Goal: Task Accomplishment & Management: Manage account settings

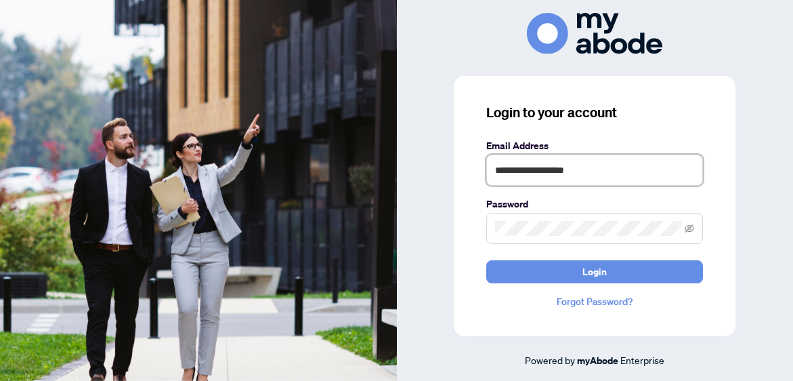
type input "**********"
click at [524, 219] on span at bounding box center [594, 228] width 217 height 31
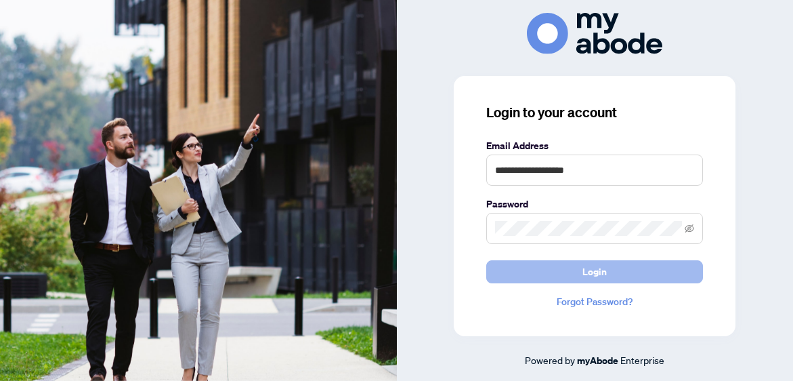
click at [543, 268] on button "Login" at bounding box center [594, 271] width 217 height 23
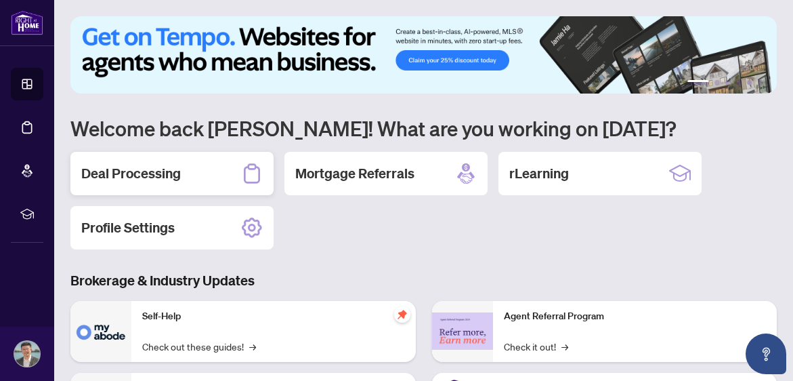
click at [167, 168] on h2 "Deal Processing" at bounding box center [131, 173] width 100 height 19
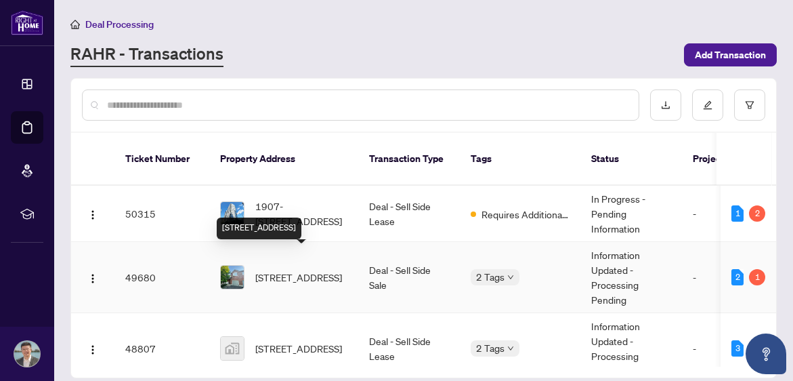
click at [342, 270] on span "205 GRAY Cres, Kanata, Ontario K2K 3L8, Canada" at bounding box center [298, 277] width 87 height 15
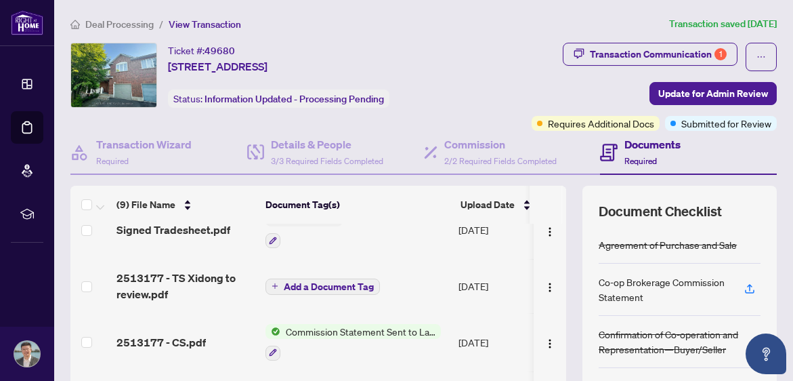
scroll to position [26, 0]
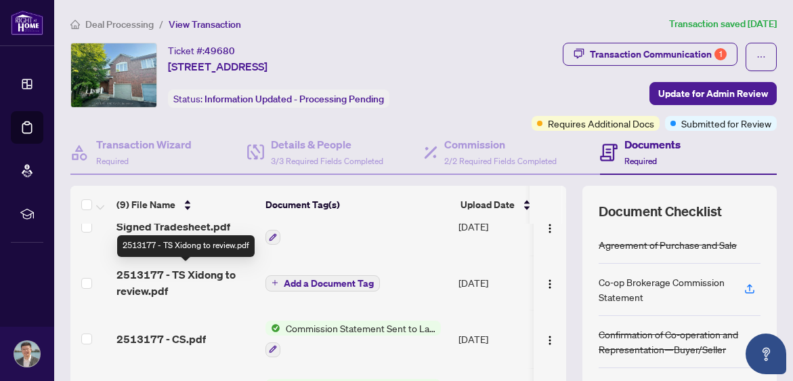
click at [192, 277] on span "2513177 - TS Xidong to review.pdf" at bounding box center [186, 282] width 138 height 33
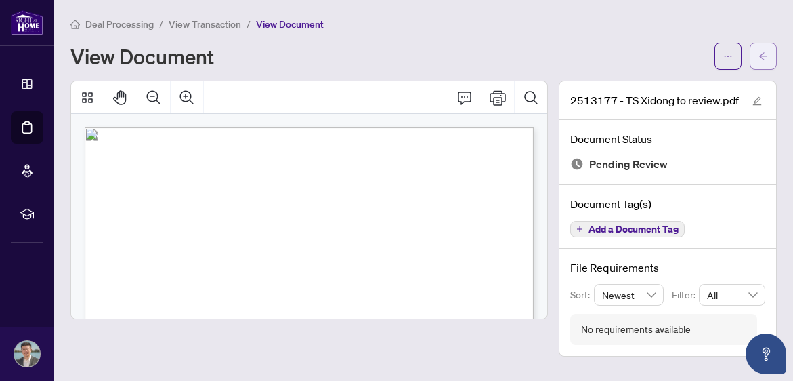
click at [759, 53] on icon "arrow-left" at bounding box center [763, 55] width 9 height 9
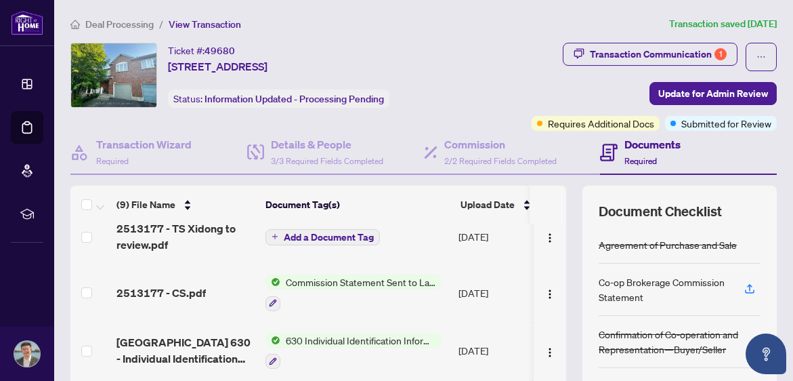
scroll to position [78, 0]
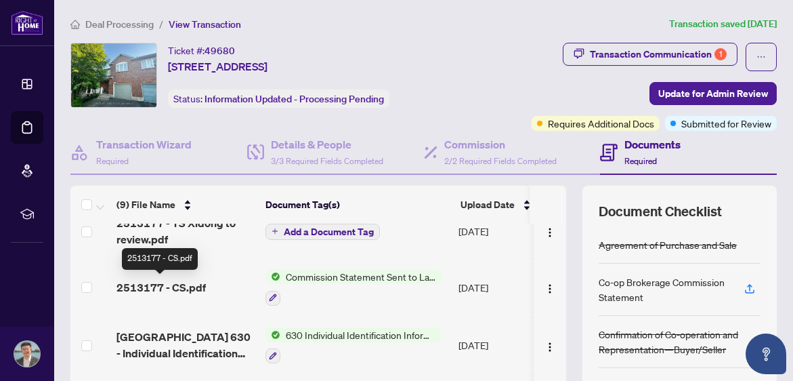
click at [177, 287] on span "2513177 - CS.pdf" at bounding box center [161, 287] width 89 height 16
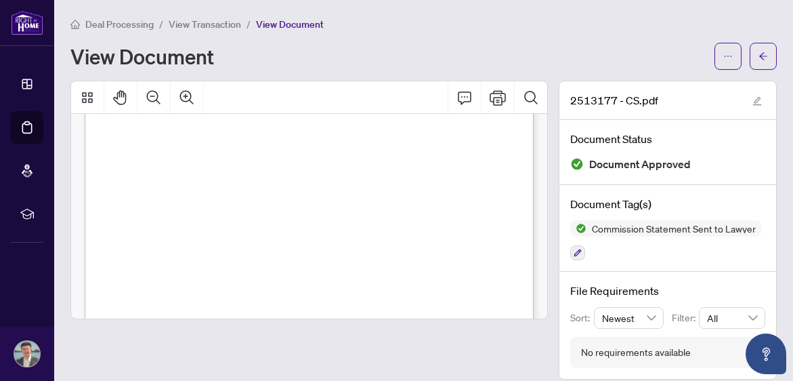
scroll to position [43, 0]
click at [758, 59] on button "button" at bounding box center [763, 56] width 27 height 27
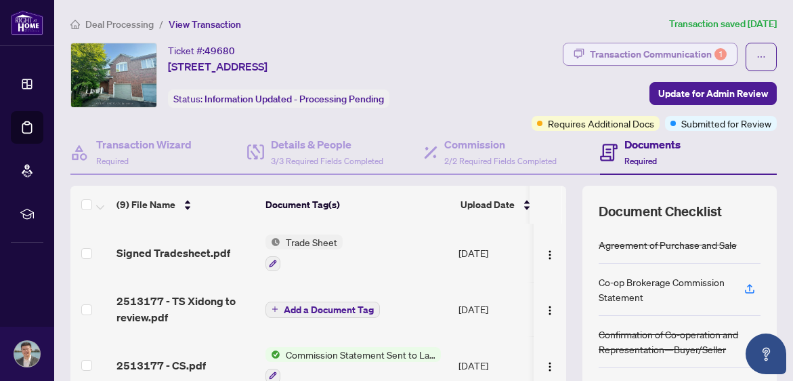
click at [690, 57] on div "Transaction Communication 1" at bounding box center [658, 54] width 137 height 22
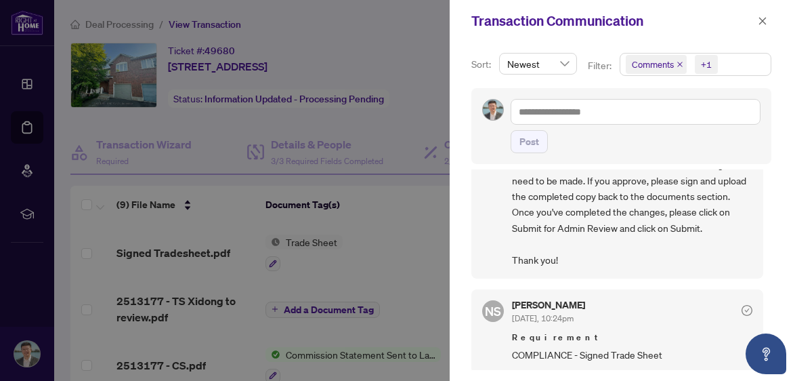
click at [408, 217] on div at bounding box center [396, 190] width 793 height 381
click at [760, 24] on icon "close" at bounding box center [762, 20] width 7 height 7
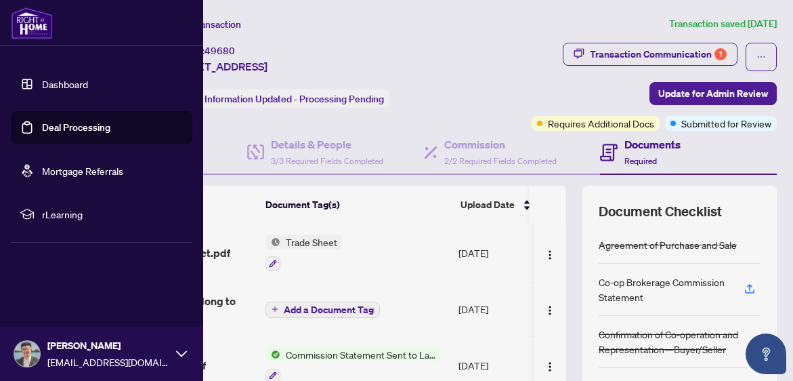
click at [28, 18] on img at bounding box center [32, 23] width 42 height 33
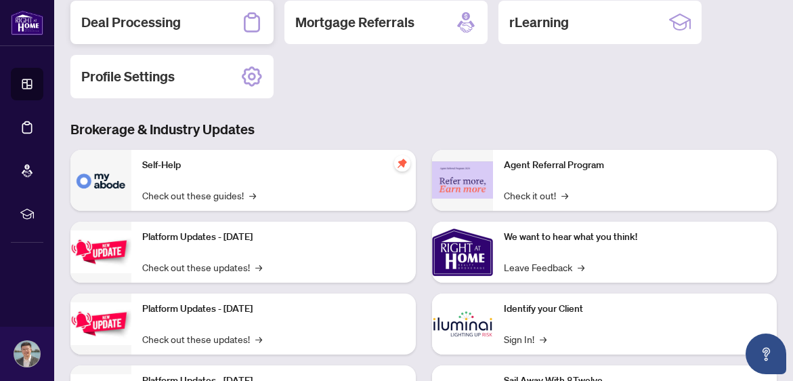
click at [149, 29] on h2 "Deal Processing" at bounding box center [131, 22] width 100 height 19
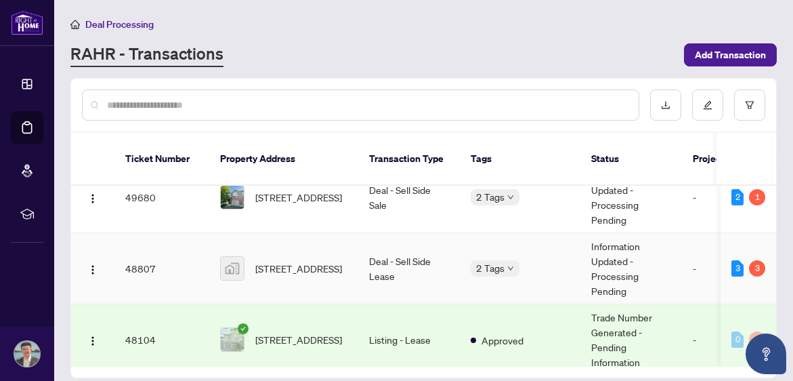
scroll to position [80, 0]
click at [329, 261] on span "302 Badgeley Avenue, Ottawa, ON, Canada" at bounding box center [298, 268] width 87 height 15
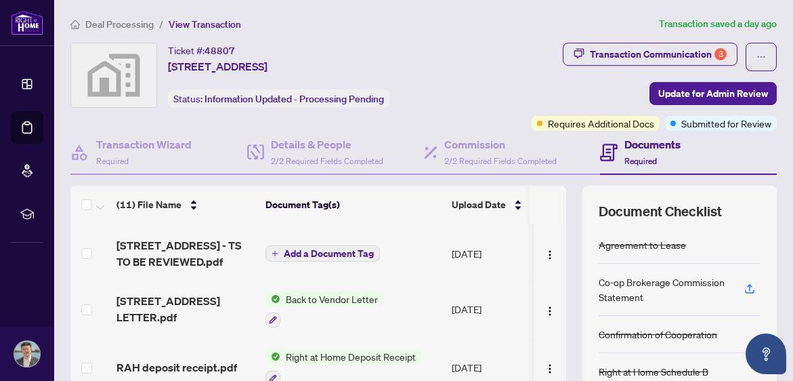
scroll to position [150, 0]
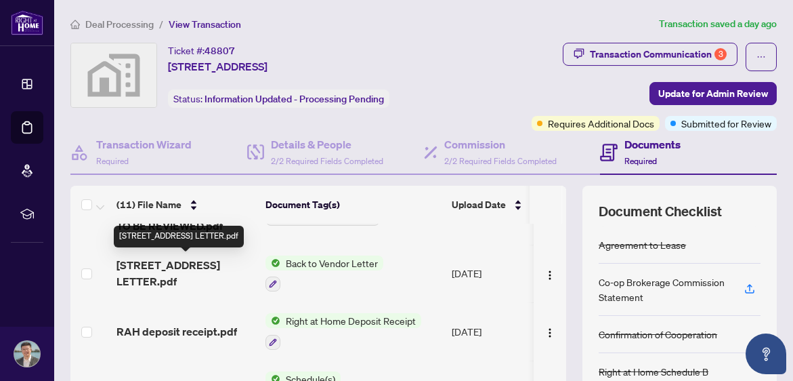
click at [203, 276] on span "302 Badgeley Ave - BTV LETTER.pdf" at bounding box center [186, 273] width 138 height 33
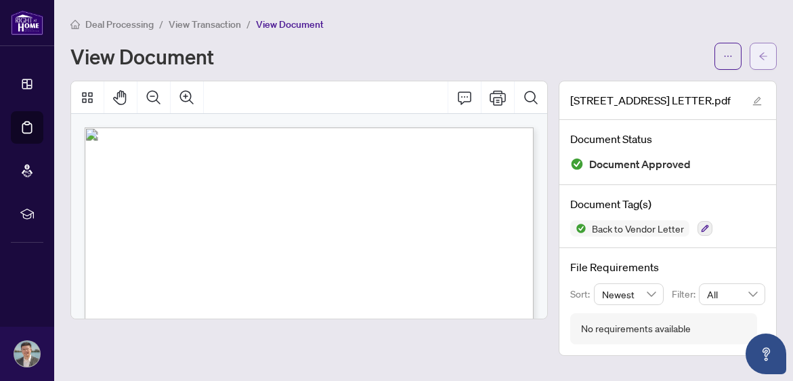
click at [761, 52] on icon "arrow-left" at bounding box center [763, 55] width 9 height 9
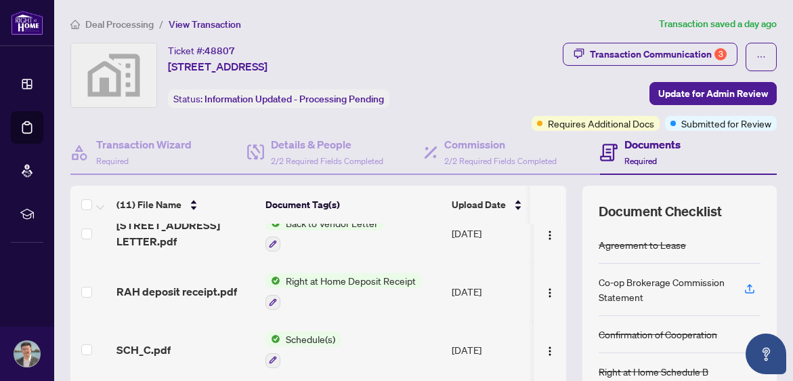
scroll to position [201, 0]
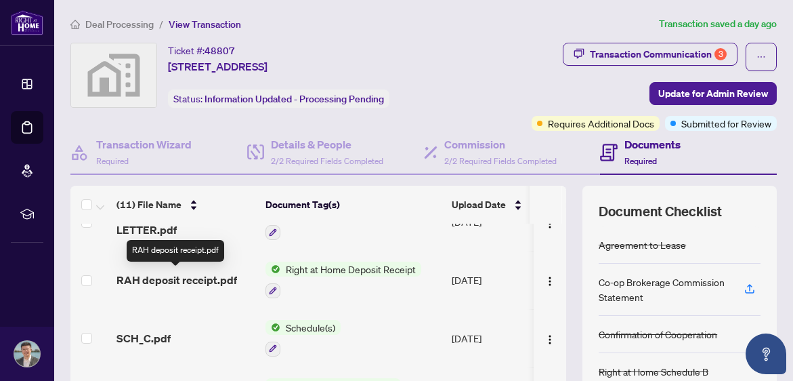
click at [190, 278] on span "RAH deposit receipt.pdf" at bounding box center [177, 280] width 121 height 16
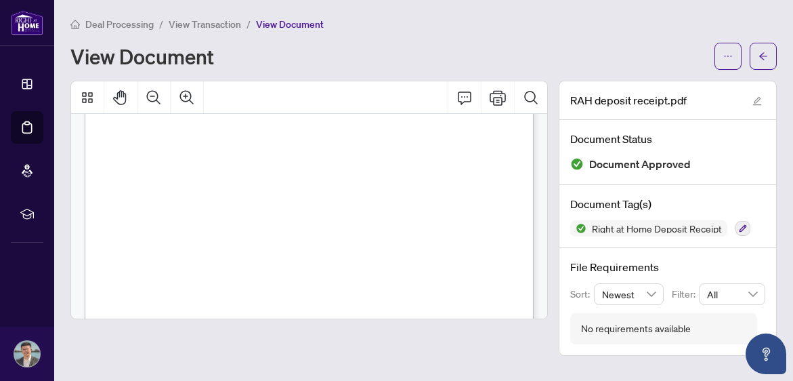
scroll to position [275, 0]
click at [735, 58] on button "button" at bounding box center [728, 56] width 27 height 27
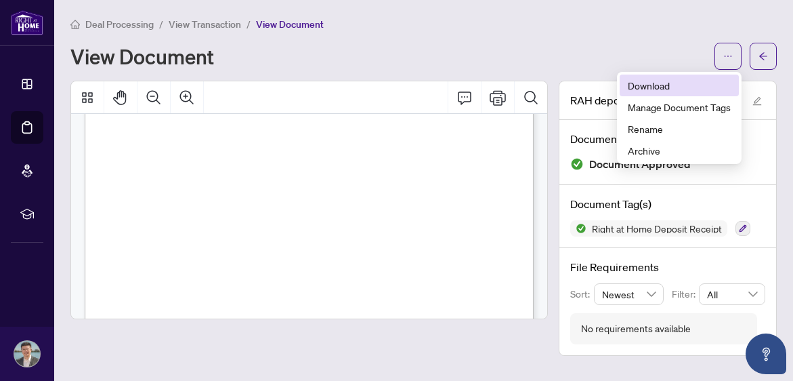
click at [663, 89] on span "Download" at bounding box center [679, 85] width 103 height 15
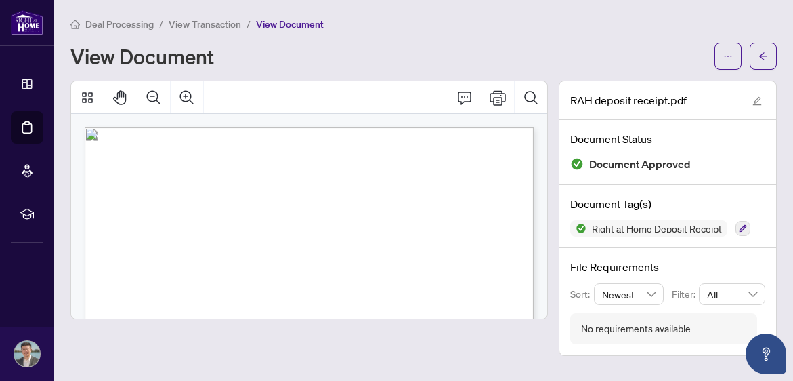
scroll to position [0, 0]
click at [756, 67] on button "button" at bounding box center [763, 56] width 27 height 27
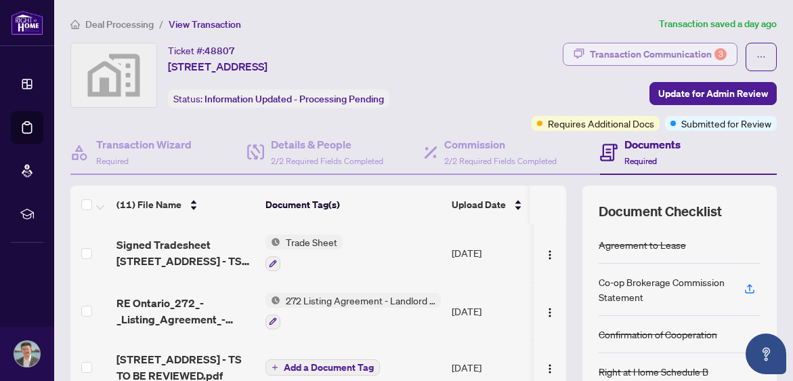
click at [654, 56] on div "Transaction Communication 3" at bounding box center [658, 54] width 137 height 22
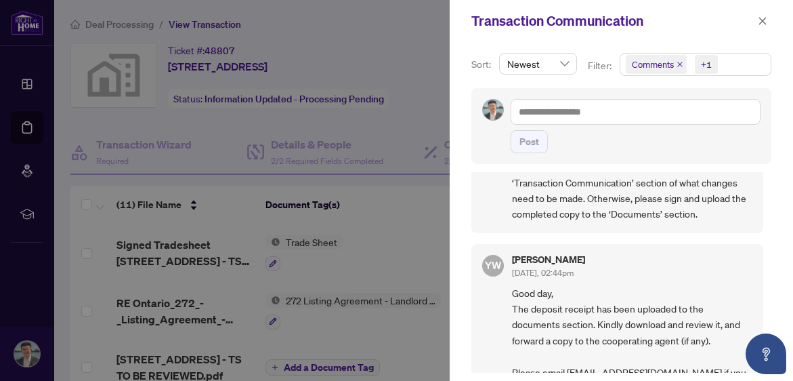
scroll to position [757, 0]
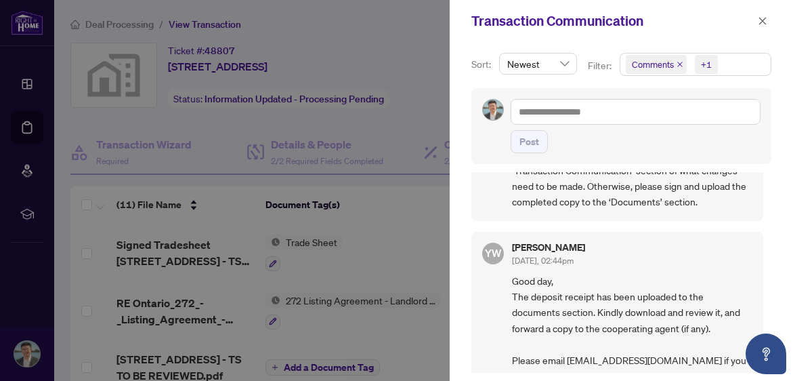
click at [413, 265] on div at bounding box center [396, 190] width 793 height 381
click at [765, 19] on icon "close" at bounding box center [762, 20] width 7 height 7
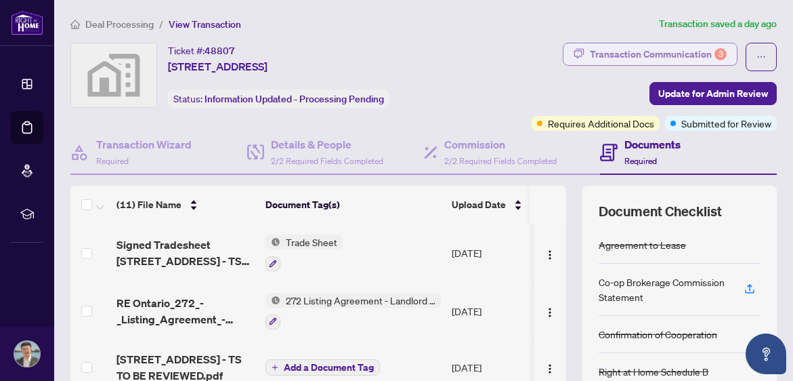
scroll to position [0, 0]
click at [658, 58] on div "Transaction Communication 3" at bounding box center [658, 54] width 137 height 22
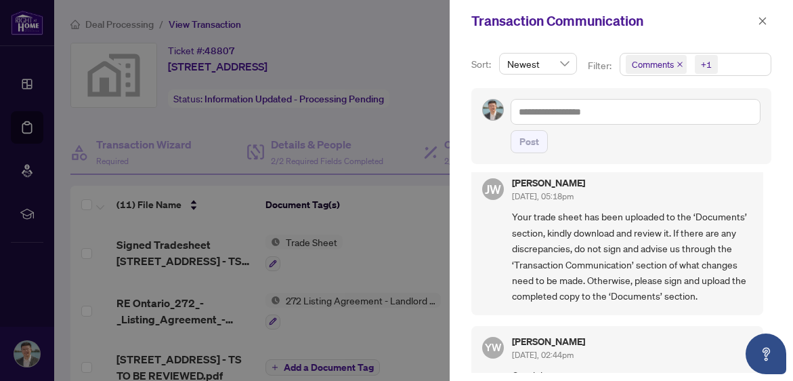
scroll to position [417, 0]
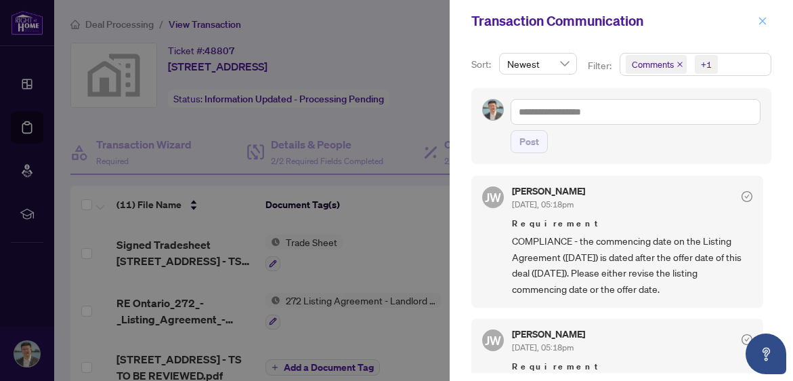
click at [763, 20] on icon "close" at bounding box center [762, 20] width 9 height 9
